Goal: Information Seeking & Learning: Understand process/instructions

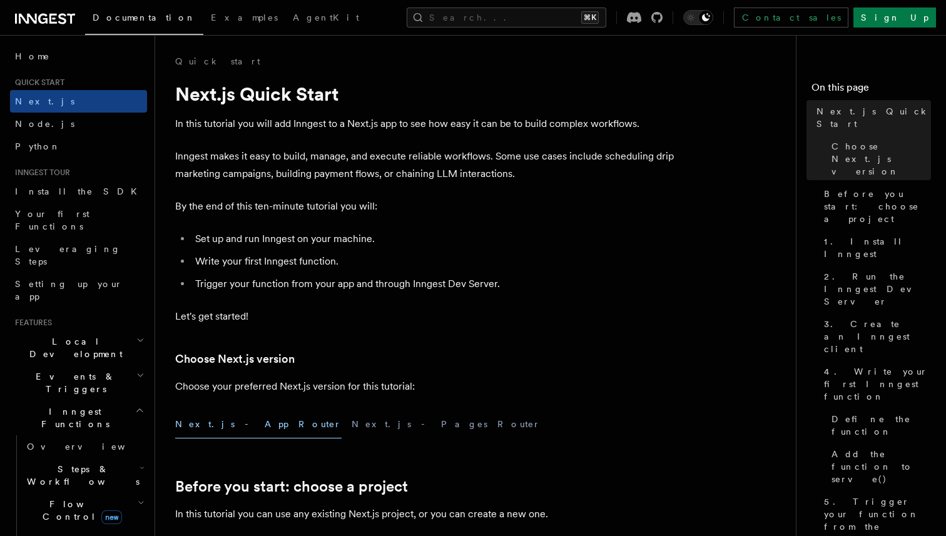
click at [409, 278] on li "Trigger your function from your app and through Inngest Dev Server." at bounding box center [434, 284] width 485 height 18
click at [411, 274] on ul "Set up and run Inngest on your machine. Write your first Inngest function. Trig…" at bounding box center [425, 261] width 501 height 63
click at [409, 274] on ul "Set up and run Inngest on your machine. Write your first Inngest function. Trig…" at bounding box center [425, 261] width 501 height 63
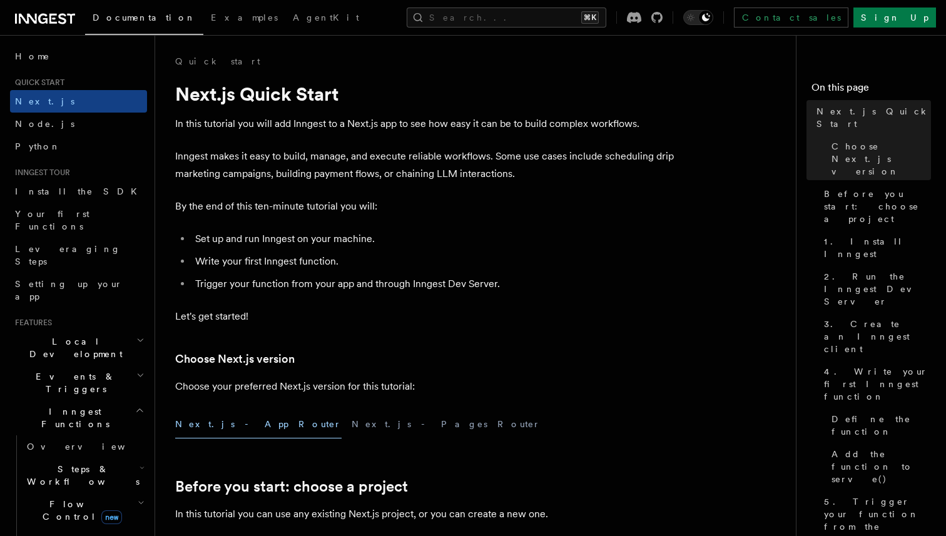
scroll to position [112, 0]
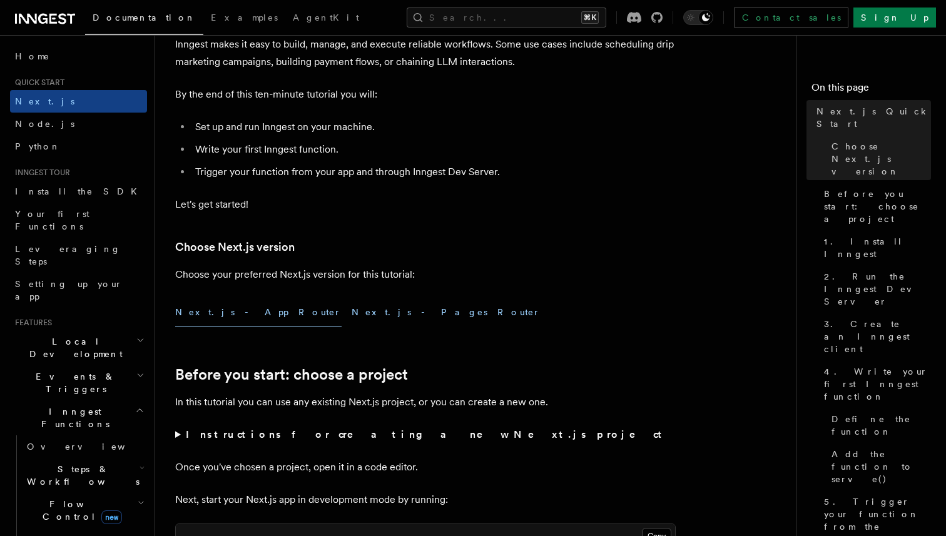
click at [352, 316] on button "Next.js - Pages Router" at bounding box center [446, 313] width 189 height 28
click at [203, 315] on button "Next.js - App Router" at bounding box center [258, 313] width 167 height 28
click at [352, 314] on button "Next.js - Pages Router" at bounding box center [446, 313] width 189 height 28
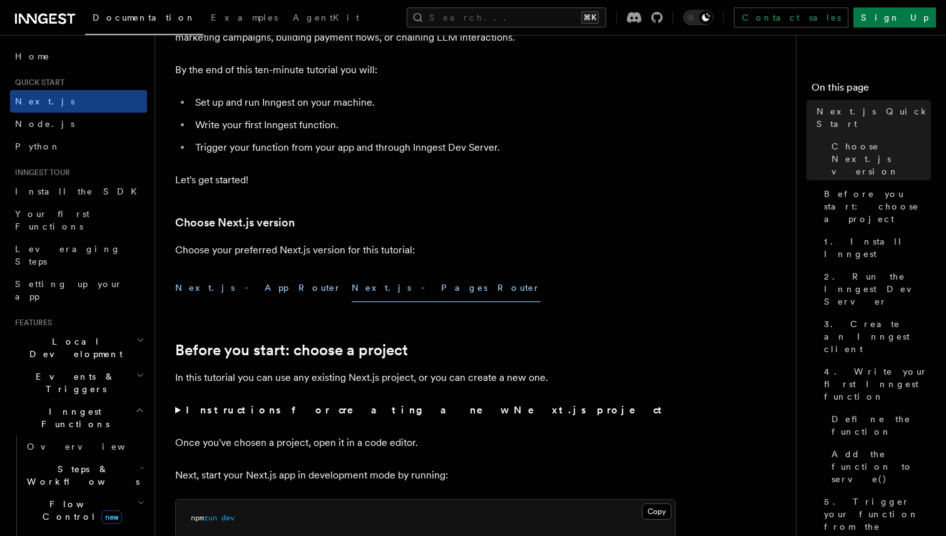
click at [221, 292] on button "Next.js - App Router" at bounding box center [258, 288] width 167 height 28
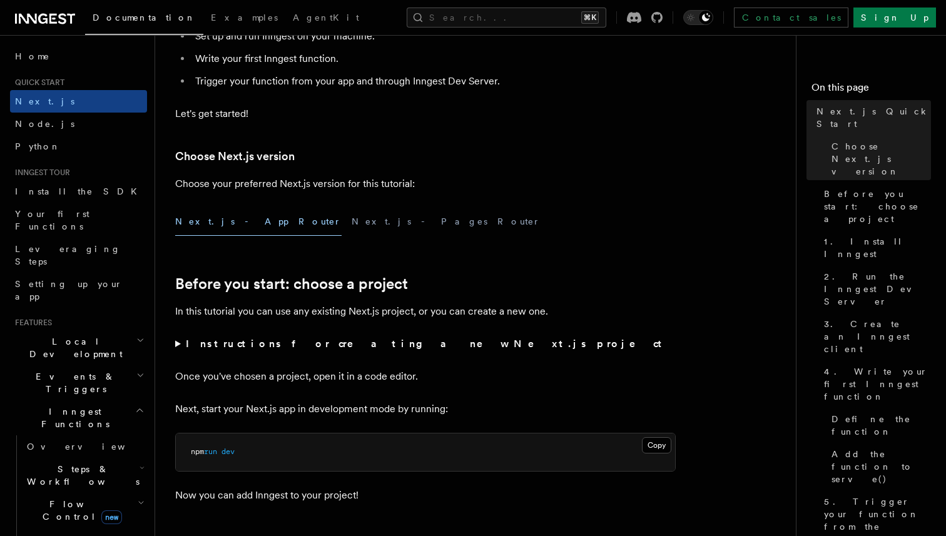
scroll to position [205, 0]
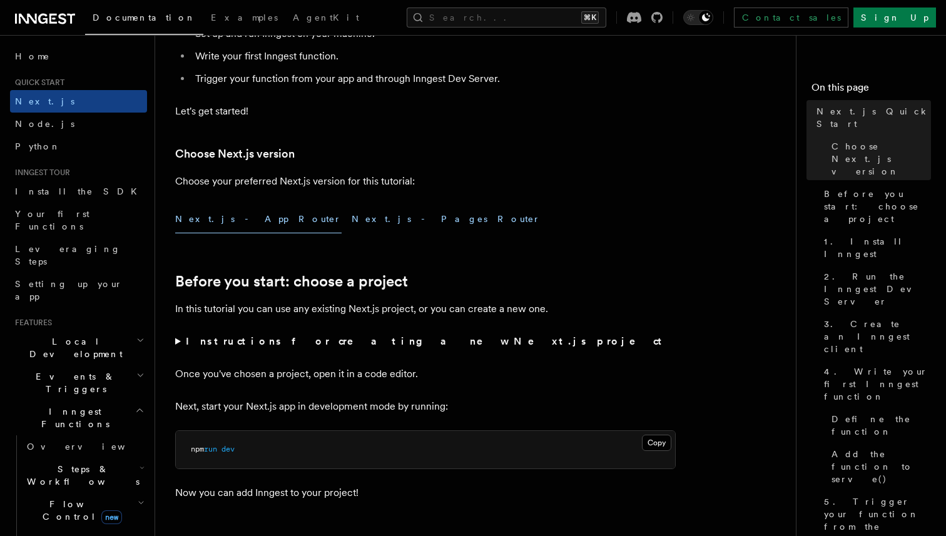
click at [352, 222] on button "Next.js - Pages Router" at bounding box center [446, 219] width 189 height 28
click at [205, 217] on button "Next.js - App Router" at bounding box center [258, 219] width 167 height 28
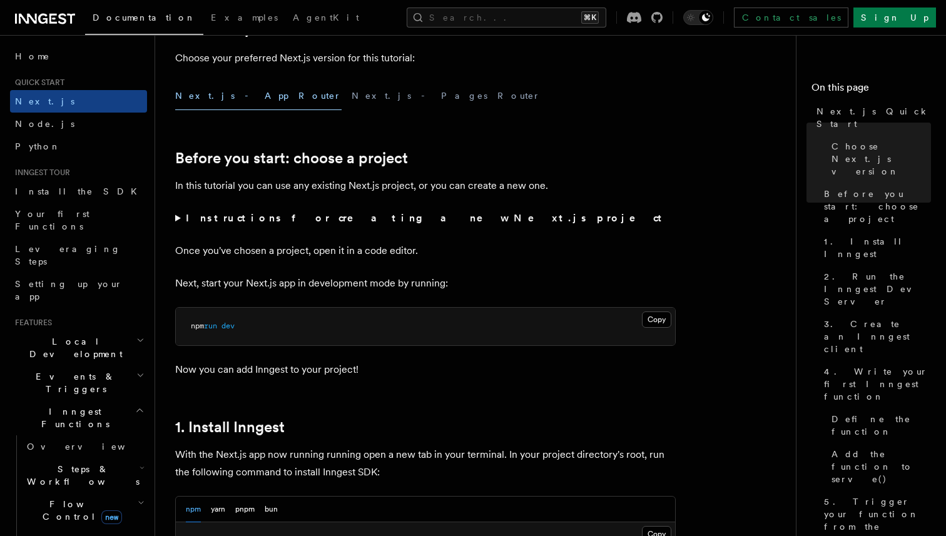
scroll to position [396, 0]
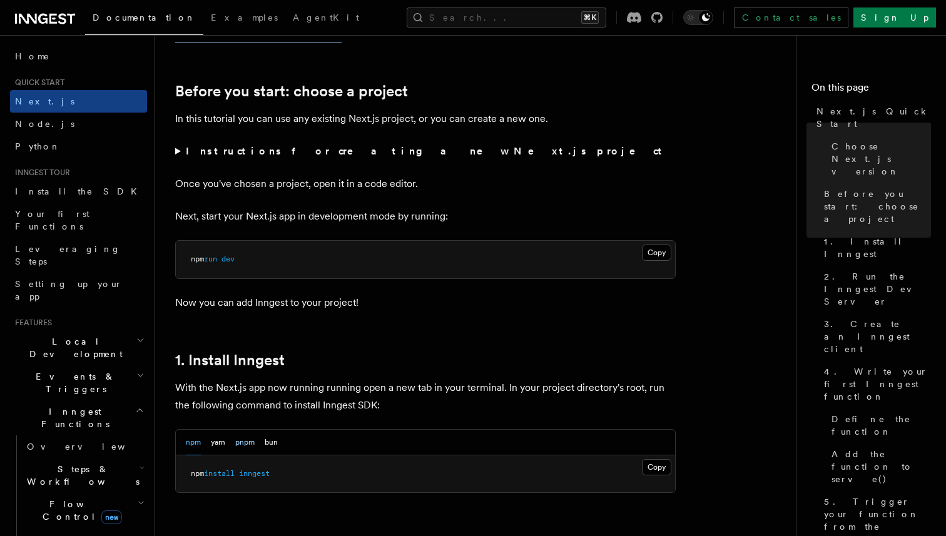
click at [242, 441] on button "pnpm" at bounding box center [244, 443] width 19 height 26
click at [388, 359] on h2 "1. Install Inngest" at bounding box center [425, 361] width 501 height 18
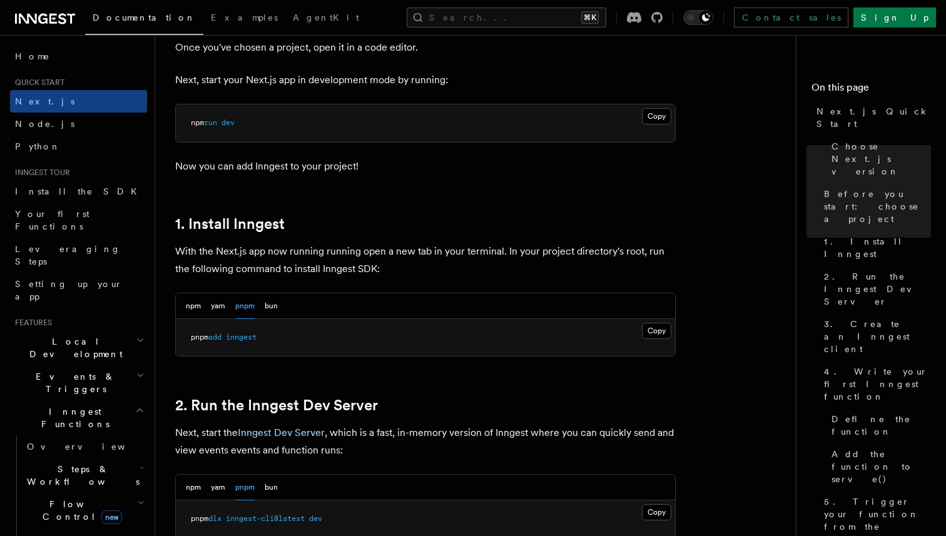
scroll to position [637, 0]
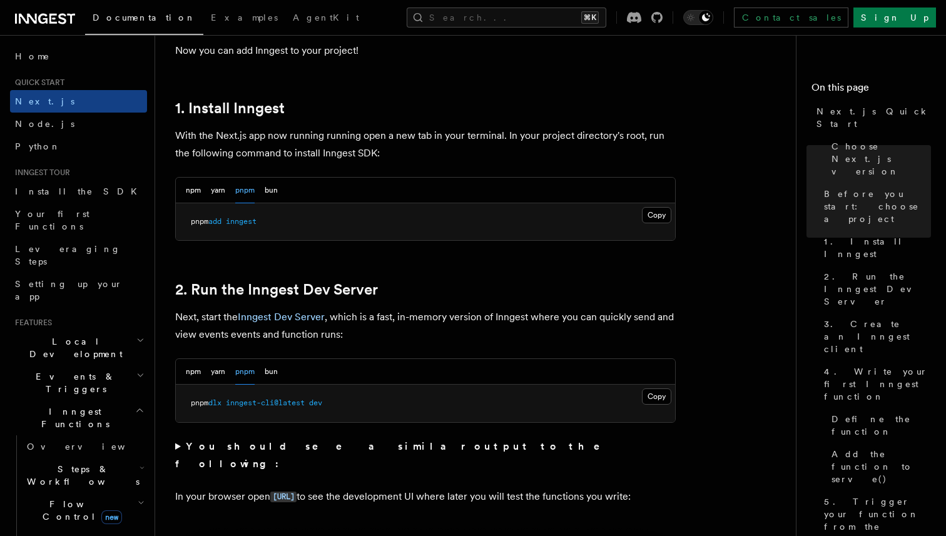
click at [390, 359] on div "npm yarn pnpm bun" at bounding box center [426, 372] width 500 height 26
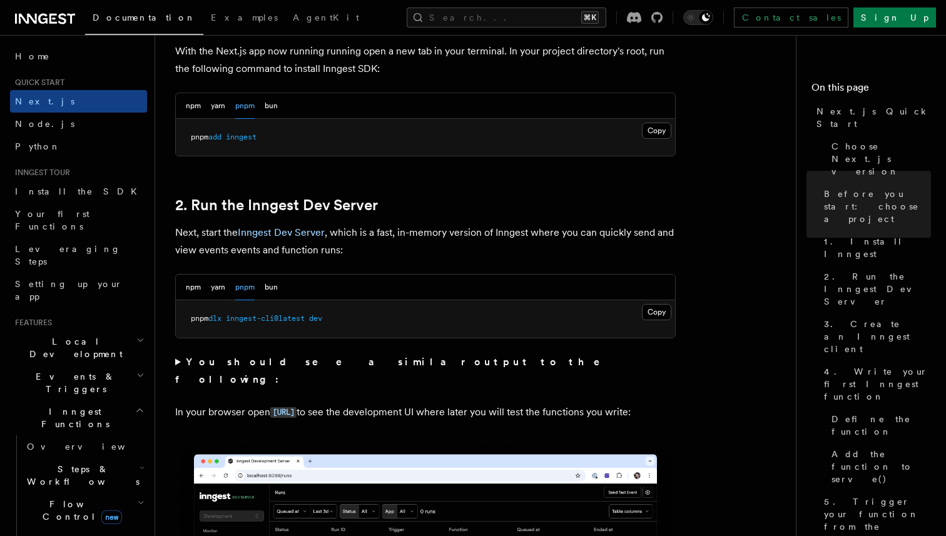
scroll to position [740, 0]
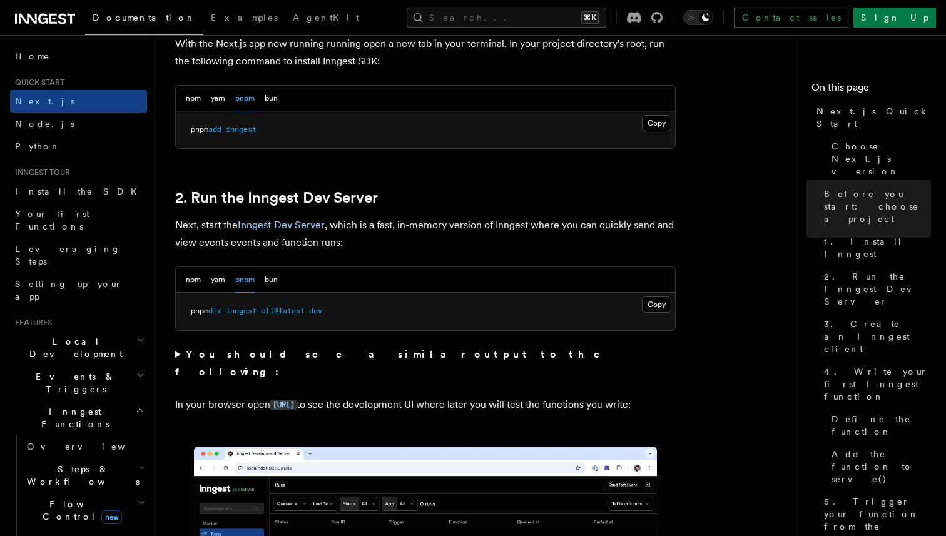
click at [345, 353] on strong "You should see a similar output to the following:" at bounding box center [396, 363] width 443 height 29
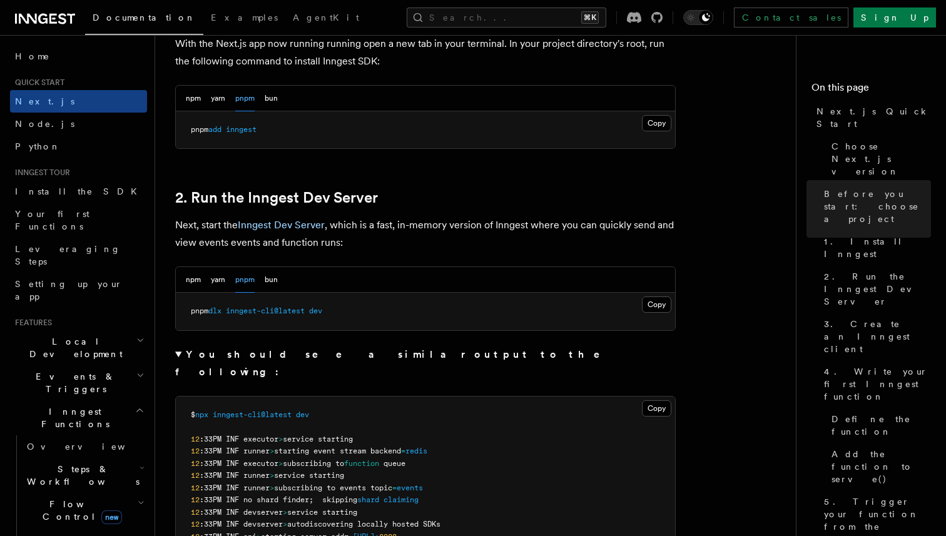
click at [198, 356] on strong "You should see a similar output to the following:" at bounding box center [396, 363] width 443 height 29
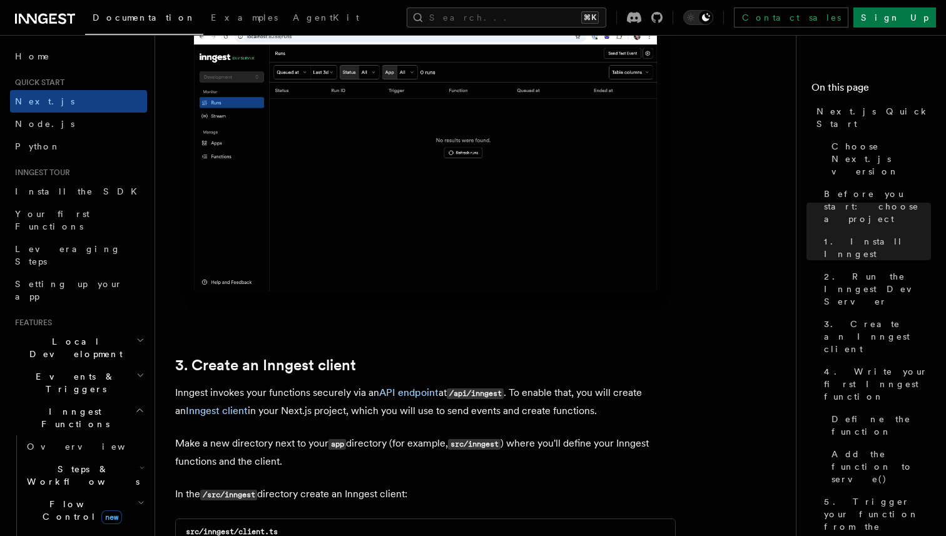
scroll to position [1249, 0]
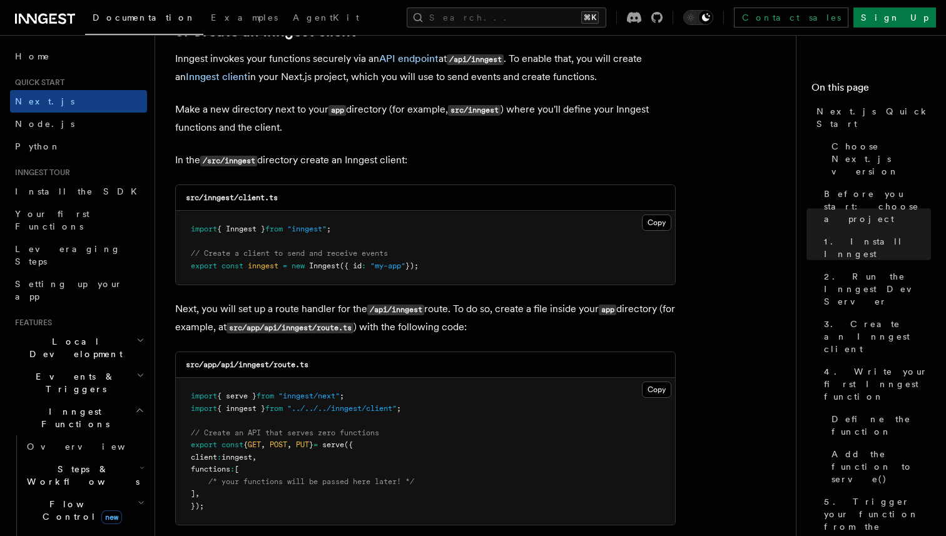
scroll to position [1554, 0]
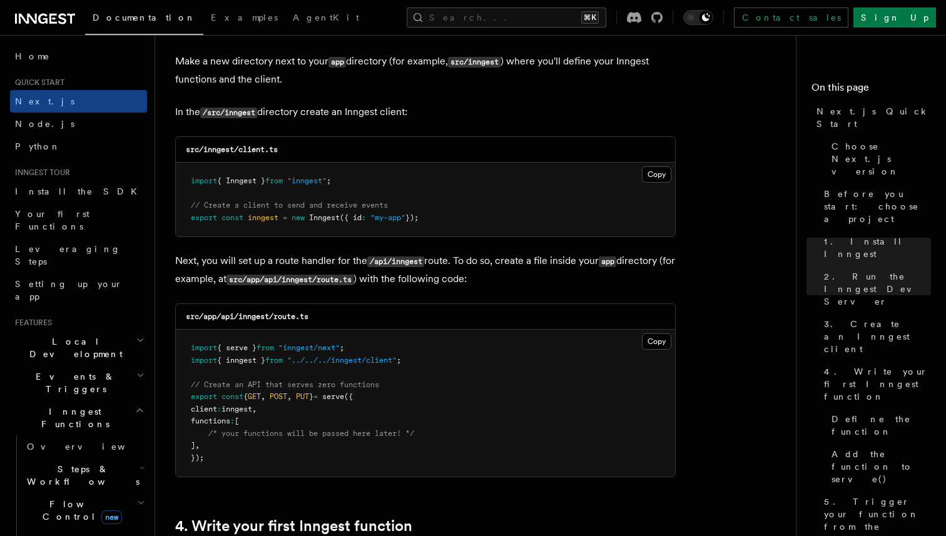
click at [416, 289] on p "Next, you will set up a route handler for the /api/inngest route. To do so, cre…" at bounding box center [425, 270] width 501 height 36
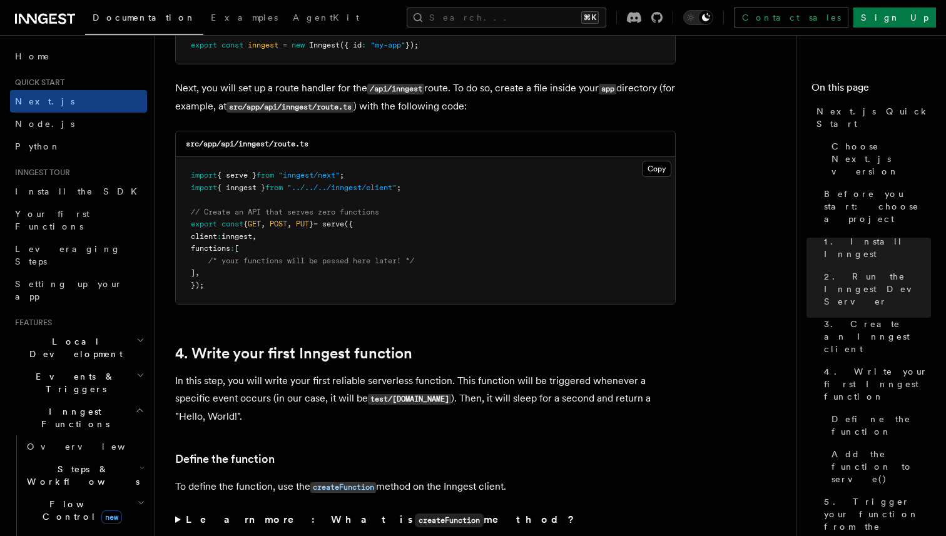
scroll to position [1869, 0]
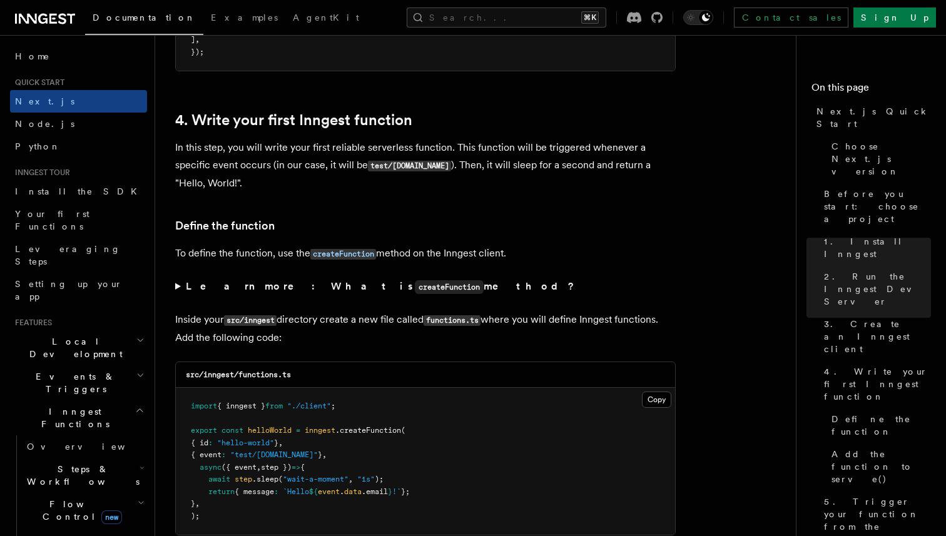
scroll to position [2050, 0]
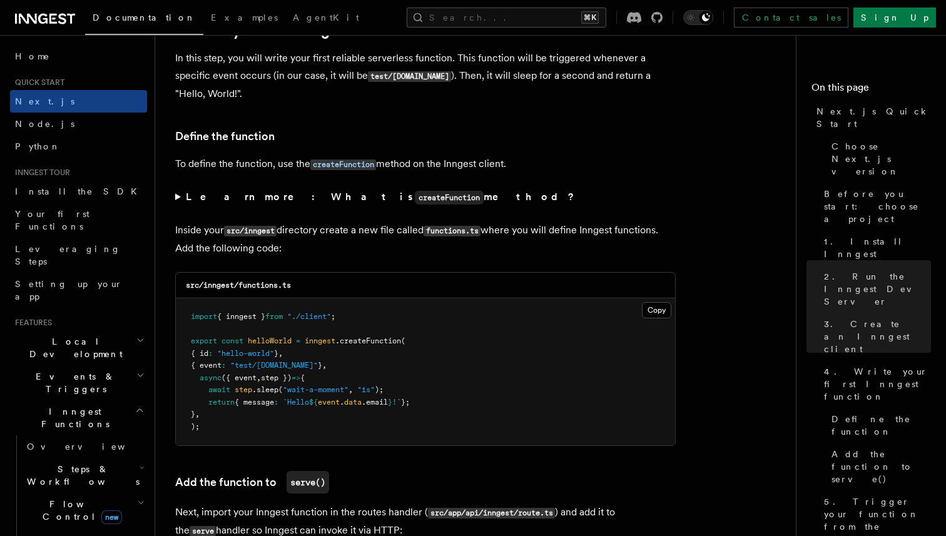
click at [416, 289] on div "src/inngest/functions.ts" at bounding box center [426, 286] width 500 height 26
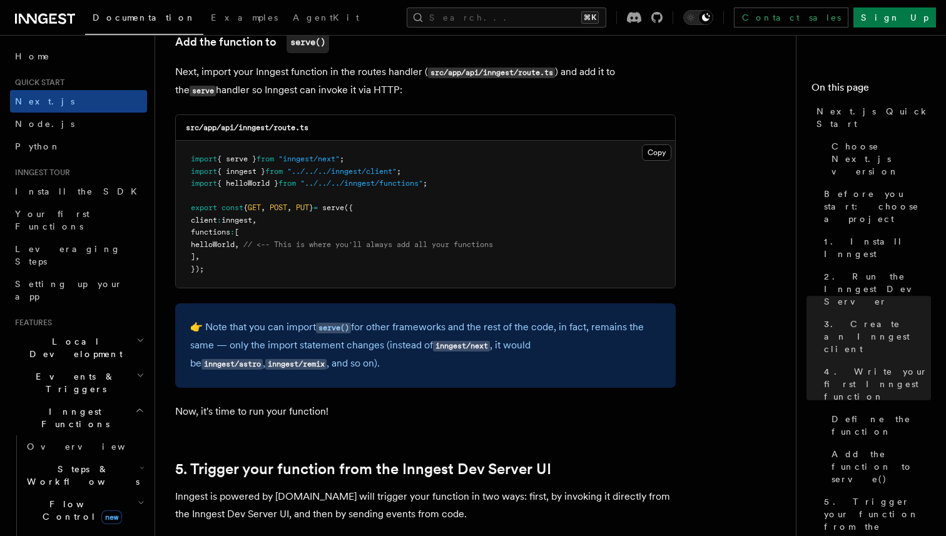
scroll to position [2563, 0]
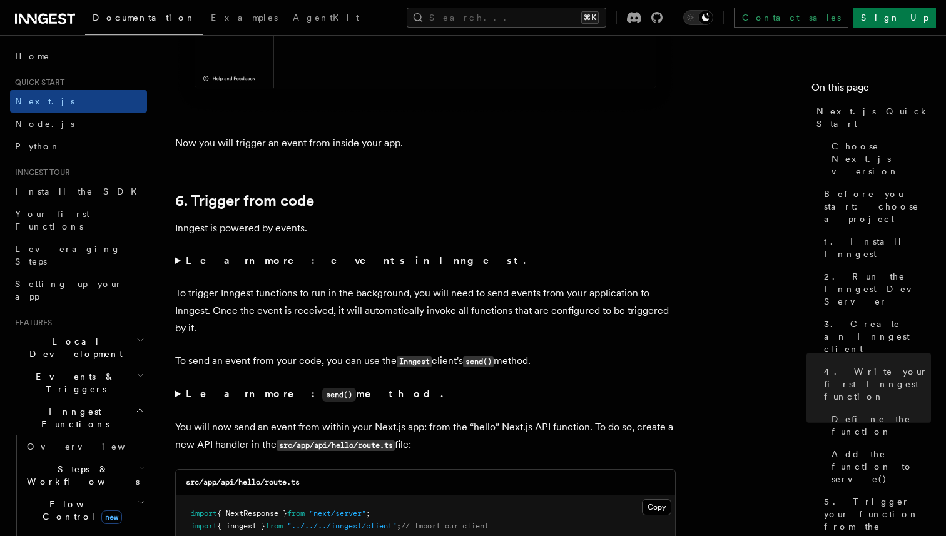
scroll to position [6376, 0]
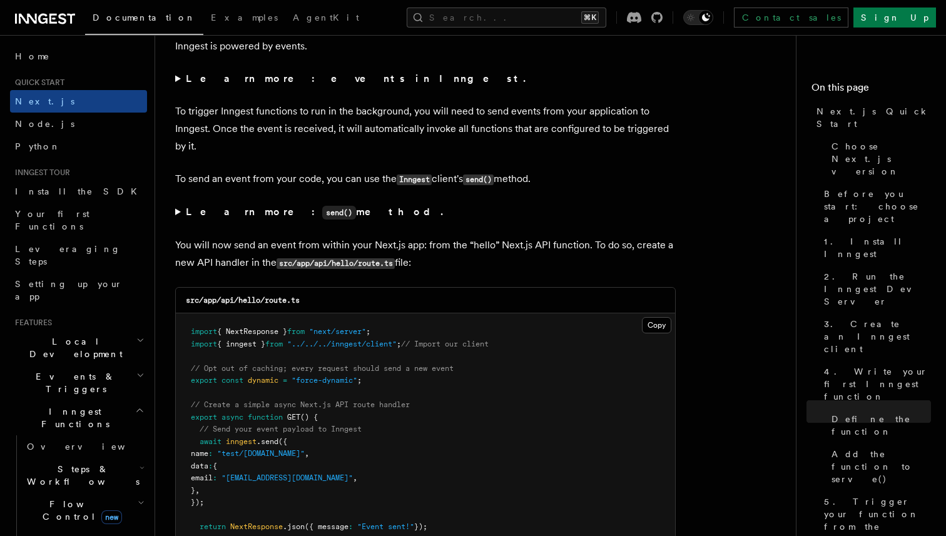
click at [471, 326] on pre "import { NextResponse } from "next/server" ; import { inngest } from "../../../…" at bounding box center [426, 436] width 500 height 245
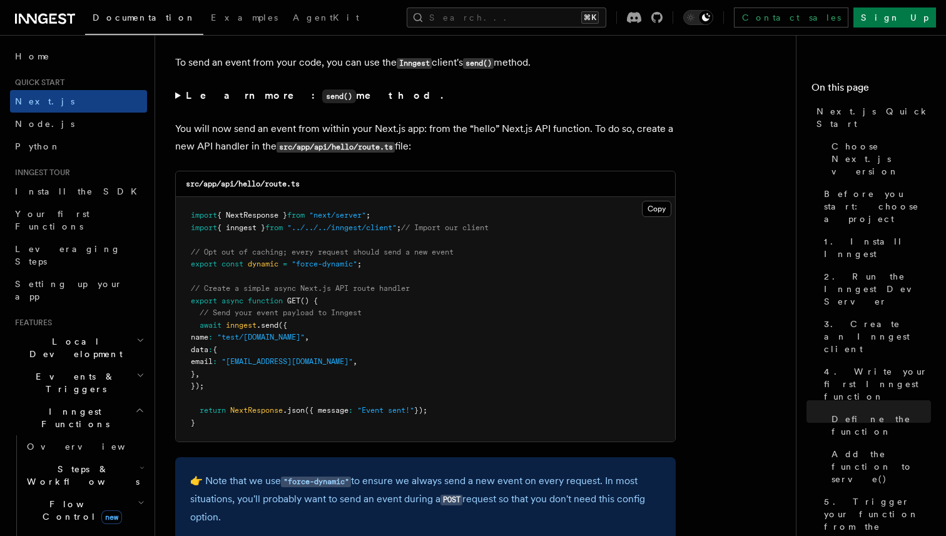
scroll to position [6666, 0]
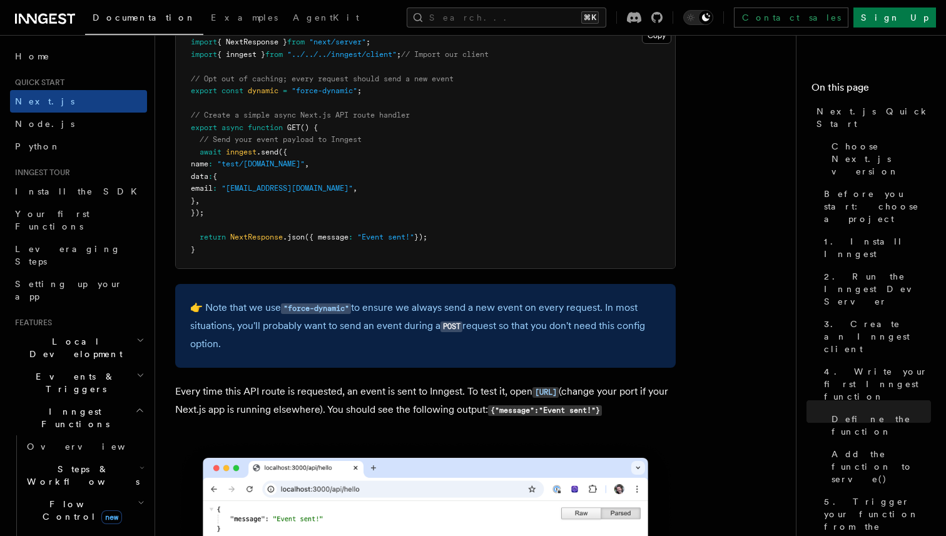
click at [453, 368] on div "👉 Note that we use "force-dynamic" to ensure we always send a new event on ever…" at bounding box center [425, 326] width 501 height 84
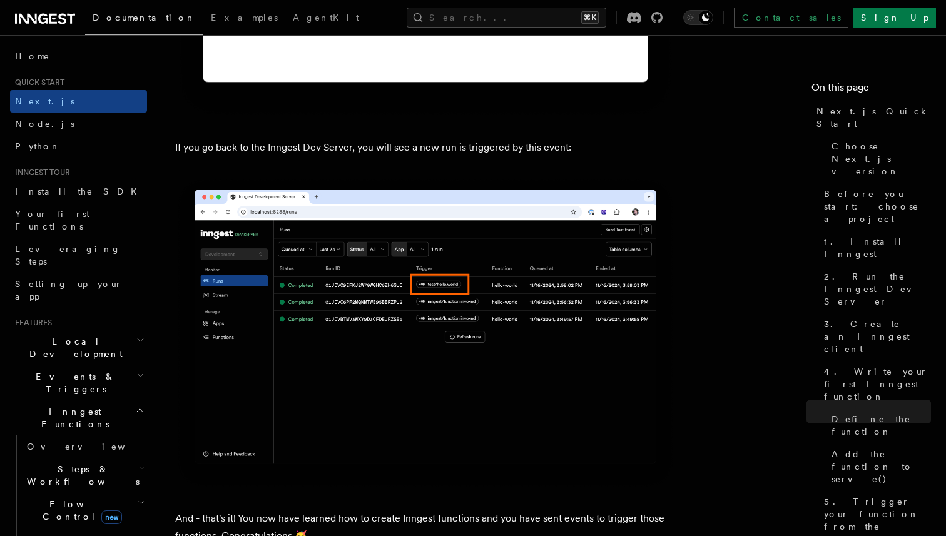
scroll to position [7536, 0]
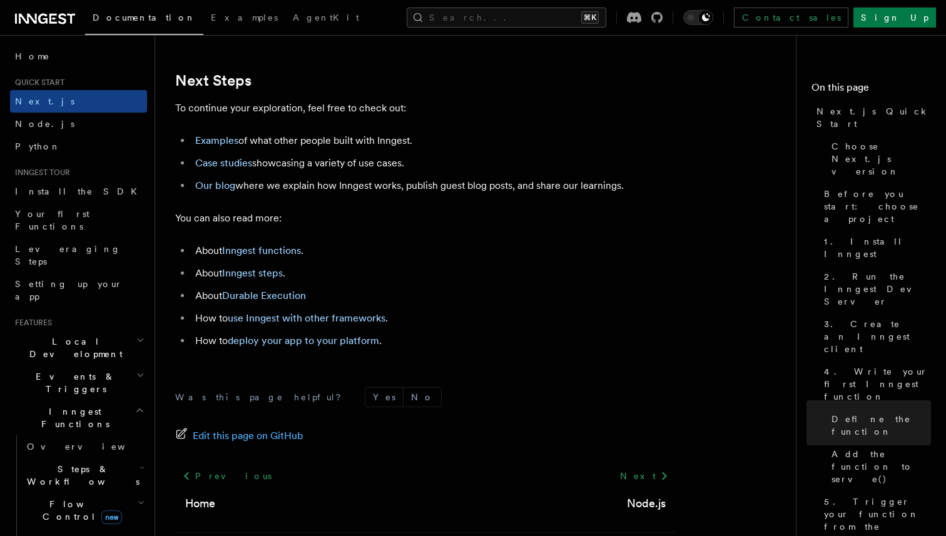
scroll to position [7902, 0]
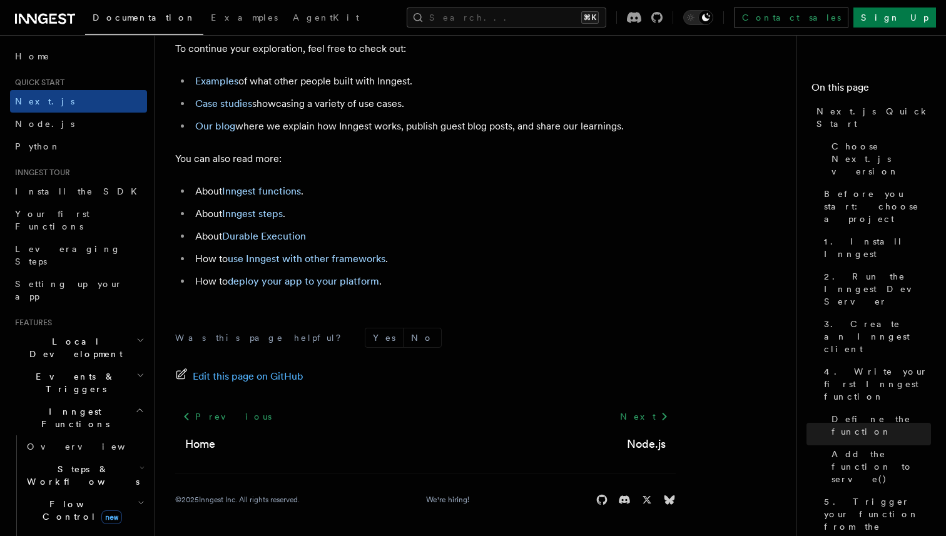
click at [453, 370] on div "Edit this page on GitHub" at bounding box center [425, 377] width 501 height 18
click at [37, 18] on icon at bounding box center [45, 18] width 60 height 15
